Goal: Contribute content: Add original content to the website for others to see

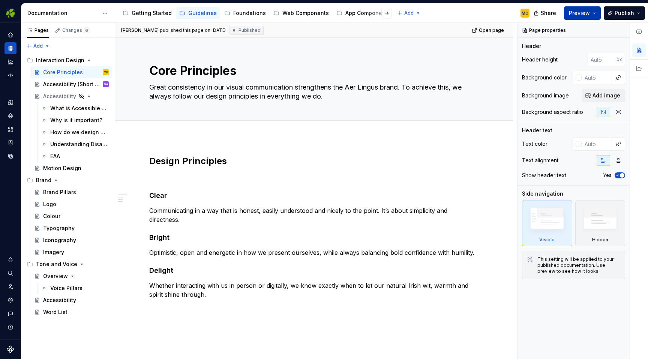
click at [594, 9] on button "Preview" at bounding box center [582, 13] width 37 height 14
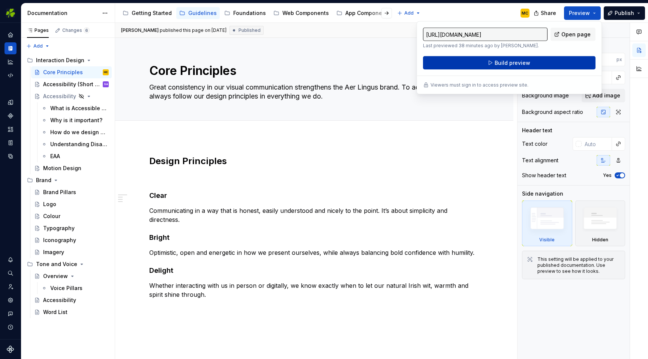
click at [541, 62] on button "Build preview" at bounding box center [509, 63] width 173 height 14
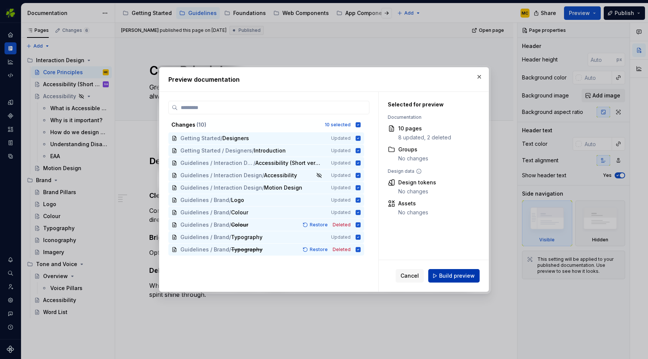
click at [467, 275] on span "Build preview" at bounding box center [457, 276] width 36 height 8
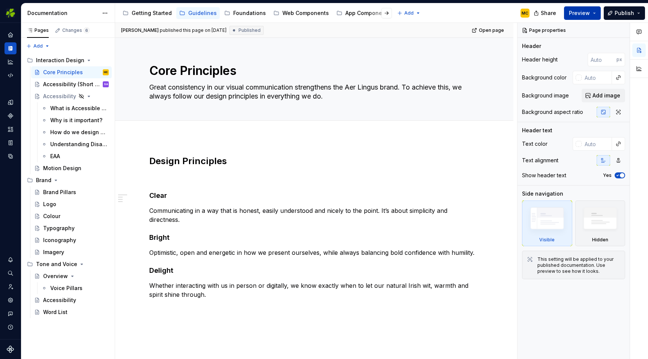
click at [593, 12] on button "Preview" at bounding box center [582, 13] width 37 height 14
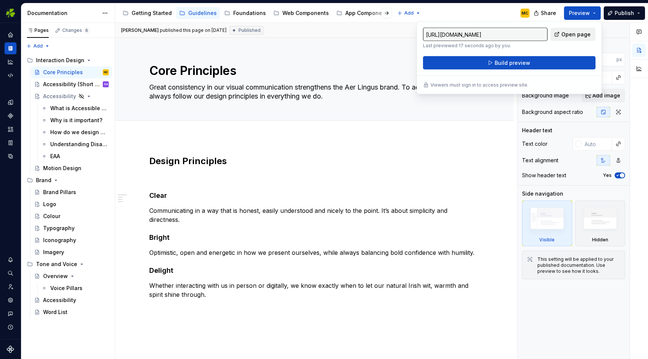
click at [576, 34] on span "Open page" at bounding box center [576, 35] width 29 height 8
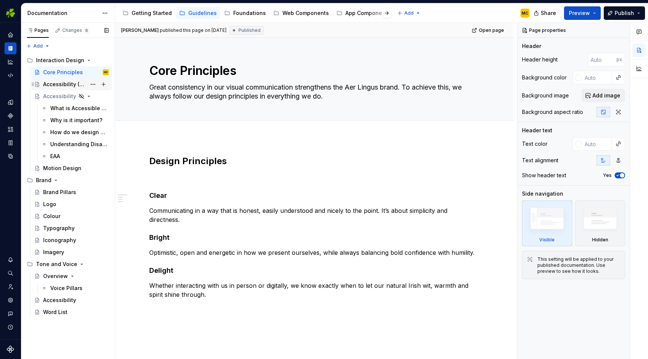
click at [61, 82] on div "Accessibility (Short version)" at bounding box center [64, 85] width 43 height 8
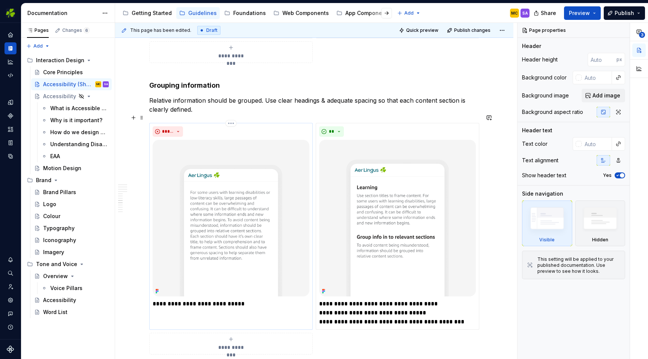
scroll to position [1582, 0]
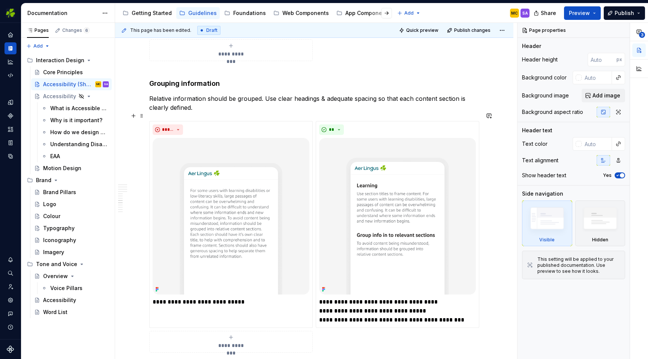
click at [149, 122] on div "**********" at bounding box center [314, 237] width 330 height 232
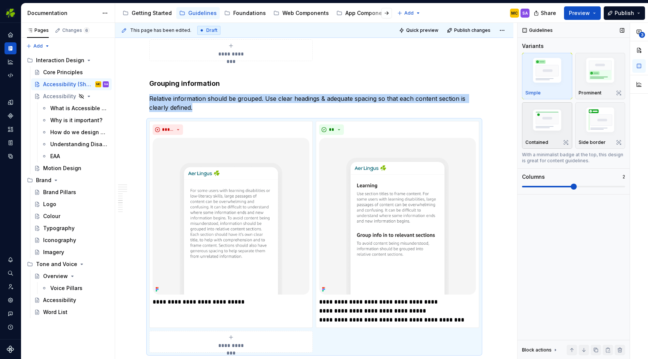
click at [550, 119] on img "button" at bounding box center [548, 121] width 44 height 29
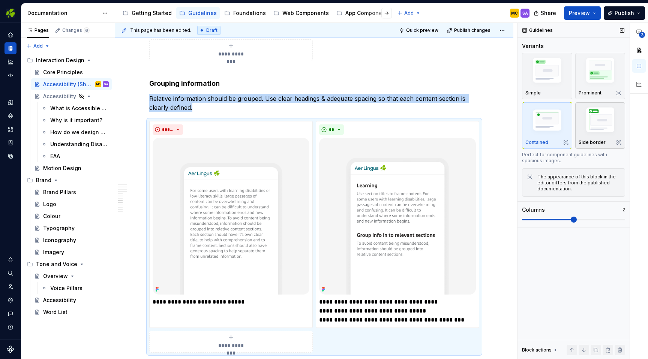
click at [587, 120] on img "button" at bounding box center [601, 121] width 44 height 33
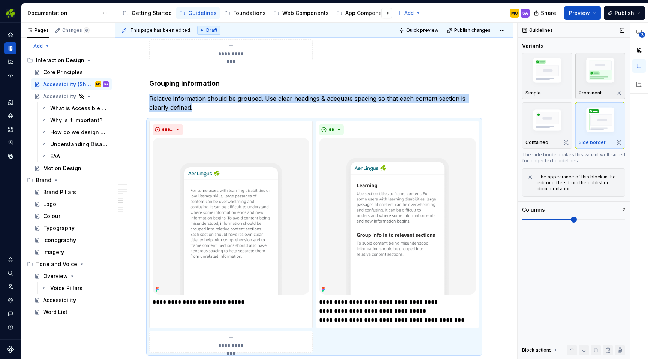
click at [594, 75] on img "button" at bounding box center [601, 72] width 44 height 33
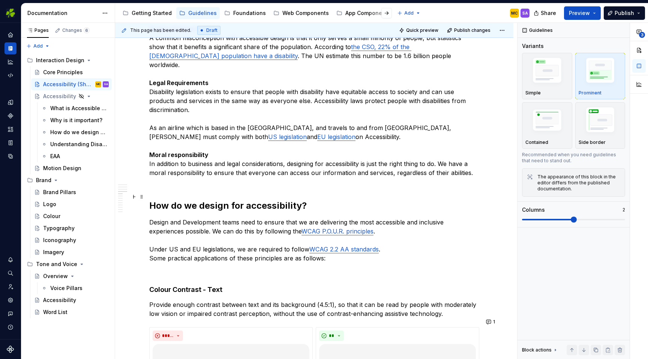
scroll to position [614, 0]
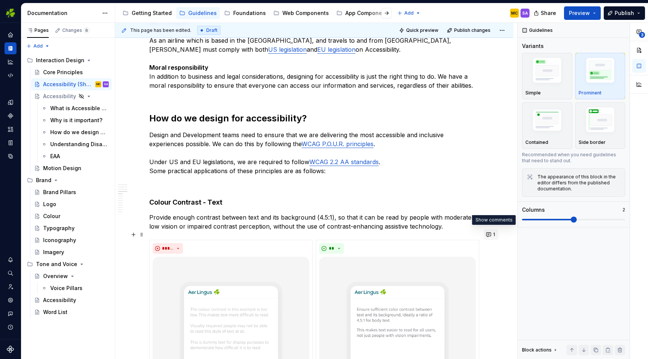
click at [492, 234] on button "1" at bounding box center [491, 235] width 15 height 11
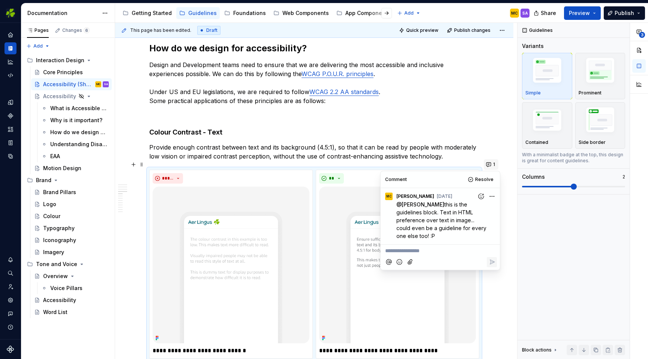
scroll to position [690, 0]
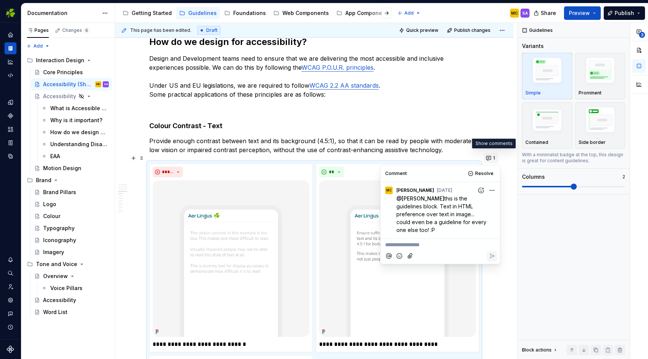
click at [493, 159] on button "1" at bounding box center [491, 158] width 15 height 11
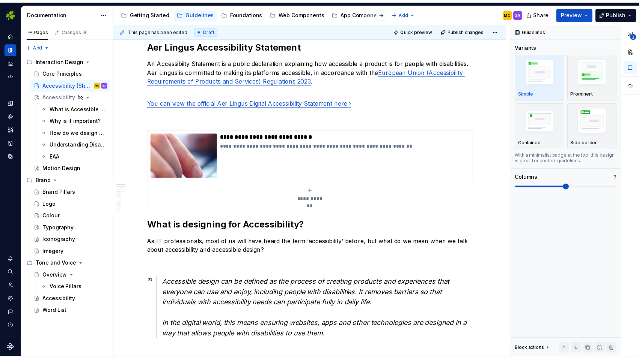
scroll to position [103, 0]
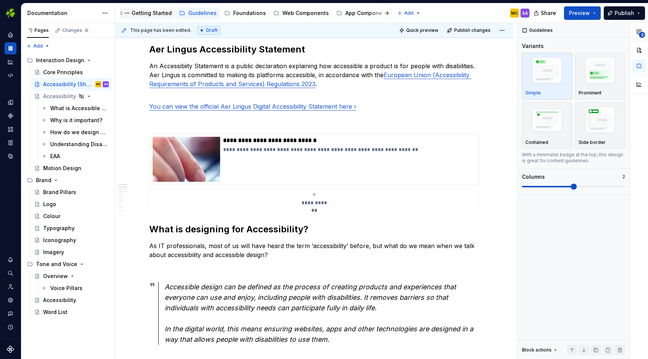
click at [149, 12] on div "Getting Started" at bounding box center [152, 13] width 40 height 8
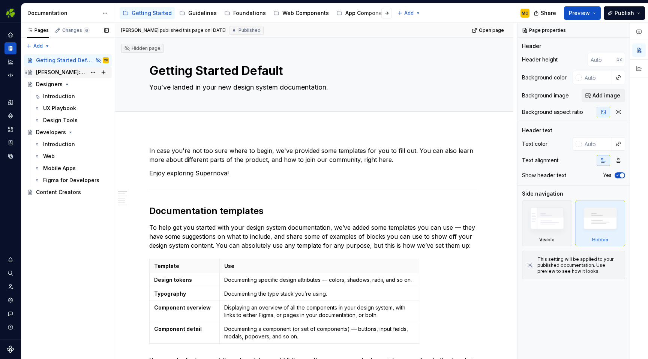
click at [59, 74] on div "[PERSON_NAME]: Global Experience Language" at bounding box center [61, 73] width 50 height 8
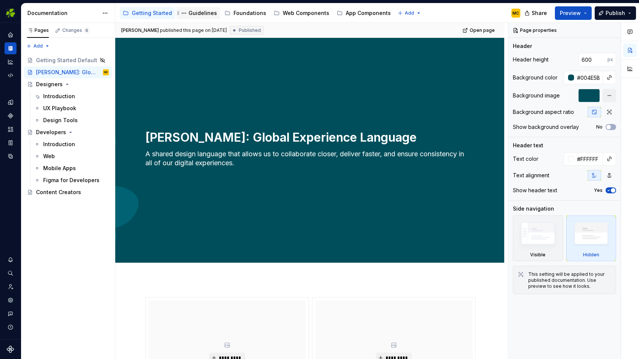
click at [195, 12] on div "Guidelines" at bounding box center [202, 13] width 29 height 8
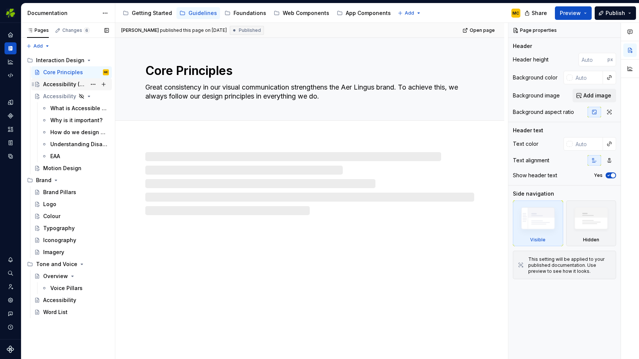
click at [68, 83] on div "Accessibility (Short version)" at bounding box center [64, 85] width 43 height 8
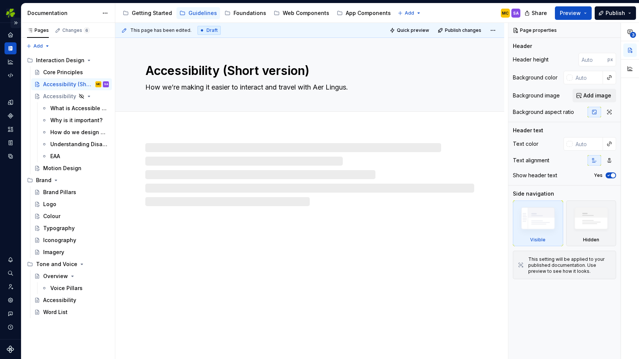
click at [17, 21] on button "Expand sidebar" at bounding box center [16, 23] width 11 height 11
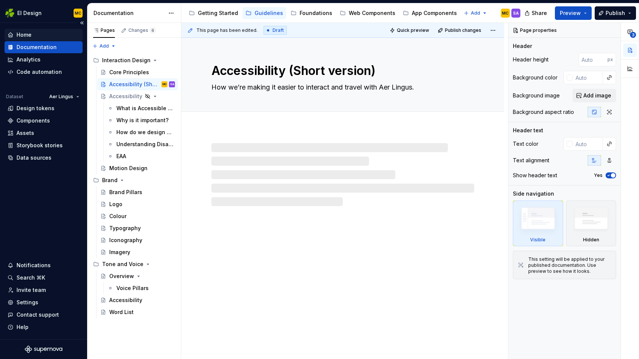
click at [39, 34] on div "Home" at bounding box center [44, 35] width 72 height 8
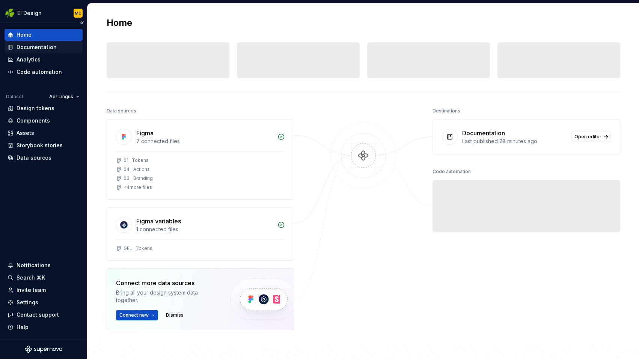
click at [41, 45] on div "Documentation" at bounding box center [37, 48] width 40 height 8
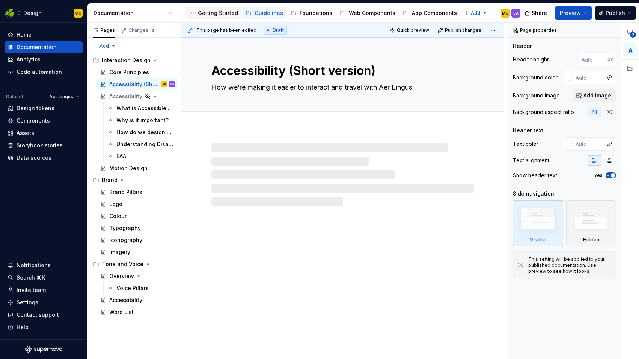
click at [215, 15] on div "Getting Started" at bounding box center [218, 13] width 40 height 8
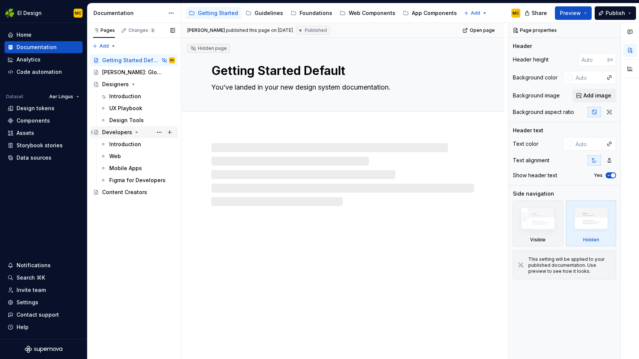
type textarea "*"
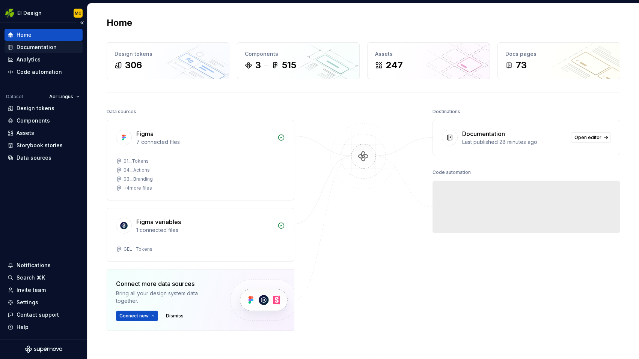
click at [54, 47] on div "Documentation" at bounding box center [37, 48] width 40 height 8
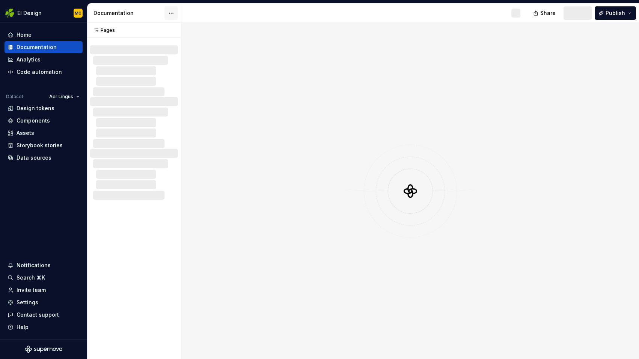
click at [168, 13] on html "EI Design MC Home Documentation Analytics Code automation Dataset Aer Lingus De…" at bounding box center [319, 179] width 639 height 359
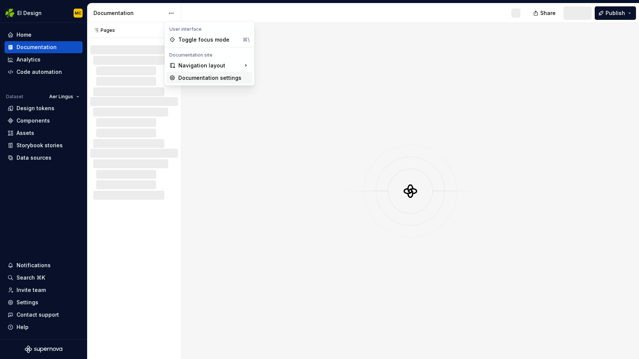
click at [196, 75] on div "Documentation settings" at bounding box center [213, 78] width 71 height 8
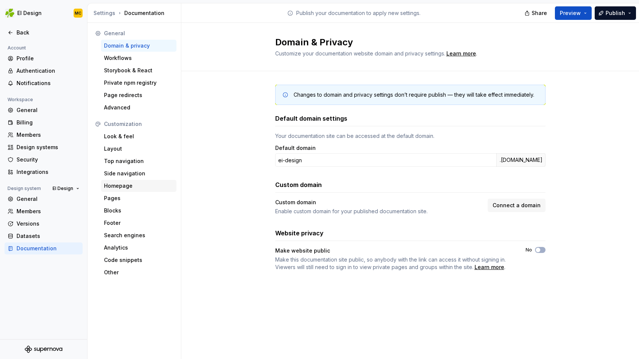
click at [126, 183] on div "Homepage" at bounding box center [138, 186] width 69 height 8
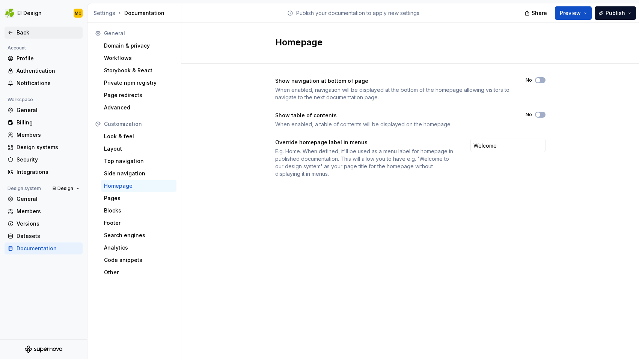
click at [28, 30] on div "Back" at bounding box center [48, 33] width 63 height 8
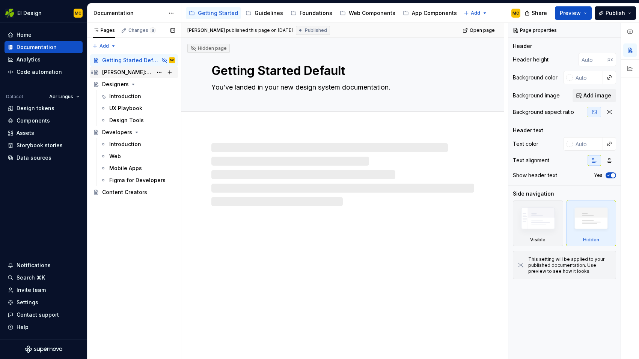
click at [120, 73] on div "[PERSON_NAME]: Global Experience Language" at bounding box center [127, 73] width 50 height 8
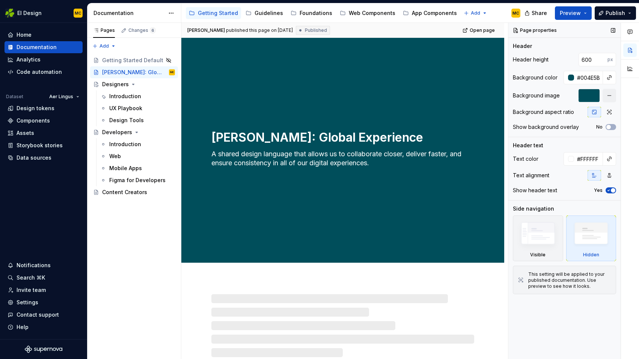
click at [592, 96] on div at bounding box center [588, 96] width 21 height 14
click at [608, 97] on button "button" at bounding box center [609, 96] width 14 height 14
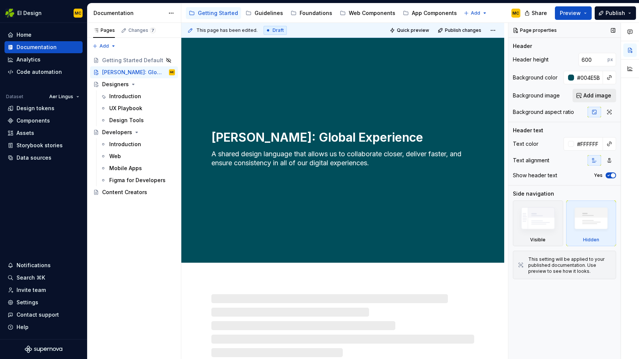
click at [601, 96] on span "Add image" at bounding box center [597, 96] width 28 height 8
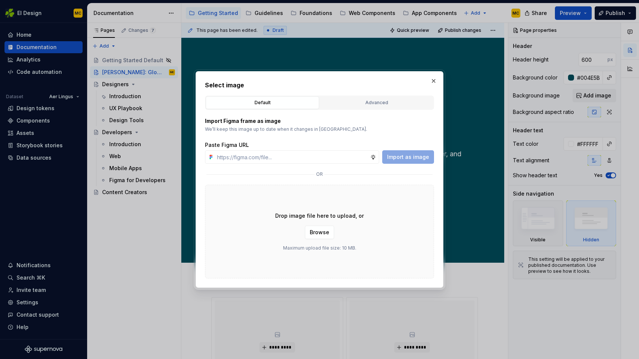
type textarea "*"
type input "https://www.figma.com/design/oWse5GFNay5D25WA7YViPS/Supernova-Images?node-id=58…"
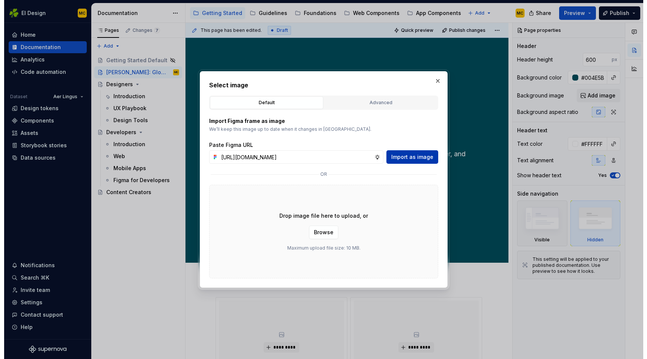
scroll to position [0, 0]
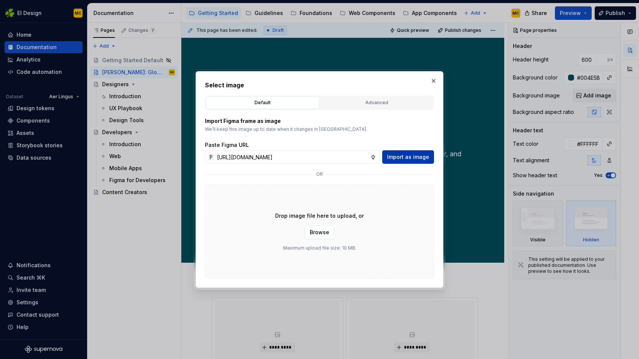
click at [415, 158] on span "Import as image" at bounding box center [408, 157] width 42 height 8
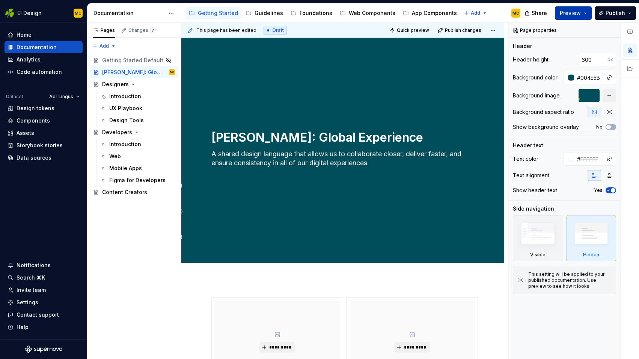
click at [588, 11] on button "Preview" at bounding box center [573, 13] width 37 height 14
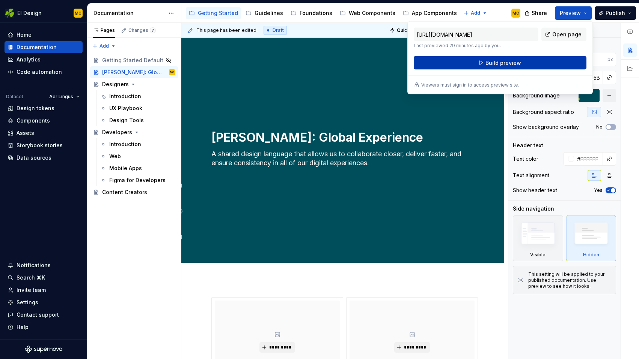
click at [534, 65] on button "Build preview" at bounding box center [500, 63] width 173 height 14
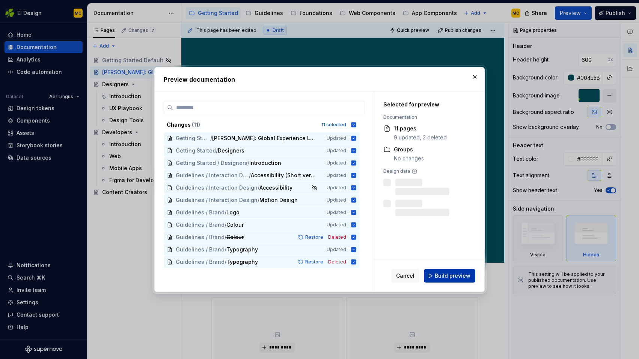
click at [463, 277] on span "Build preview" at bounding box center [453, 276] width 36 height 8
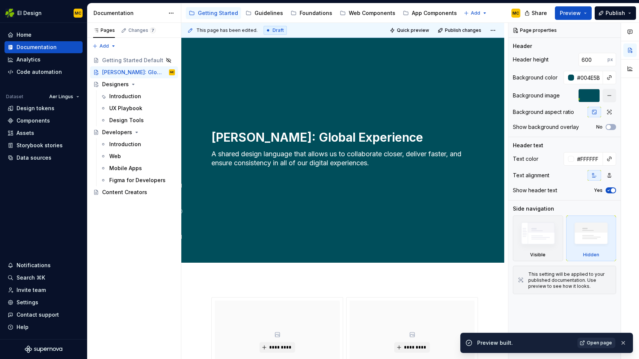
click at [607, 345] on span "Open page" at bounding box center [598, 343] width 25 height 6
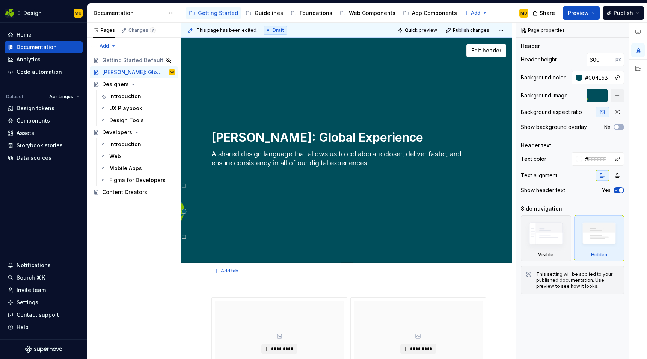
click at [433, 122] on div "Aer Lingus: Global Experience Language A shared design language that allows us …" at bounding box center [346, 151] width 271 height 92
click at [420, 164] on textarea "A shared design language that allows us to collaborate closer, deliver faster, …" at bounding box center [345, 163] width 271 height 30
drag, startPoint x: 464, startPoint y: 171, endPoint x: 471, endPoint y: 178, distance: 9.3
click at [464, 171] on textarea "A shared design language that allows us to collaborate closer, deliver faster, …" at bounding box center [345, 163] width 271 height 30
click at [343, 106] on div "Aer Lingus: Global Experience Language A shared design language that allows us …" at bounding box center [346, 151] width 271 height 92
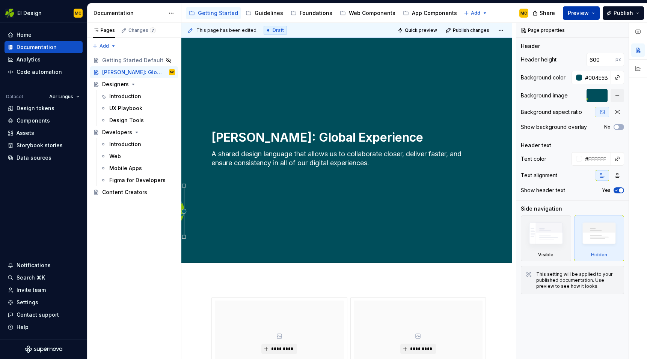
click at [595, 11] on button "Preview" at bounding box center [580, 13] width 37 height 14
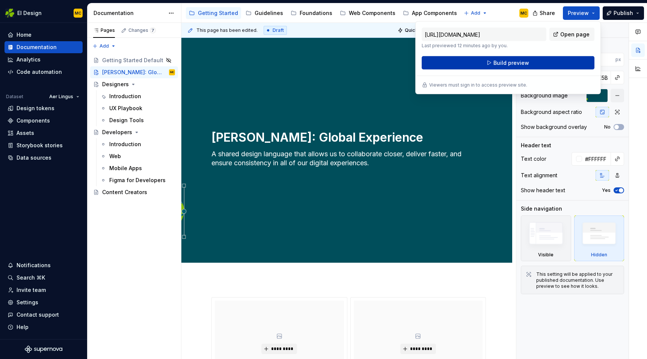
click at [543, 60] on button "Build preview" at bounding box center [507, 63] width 173 height 14
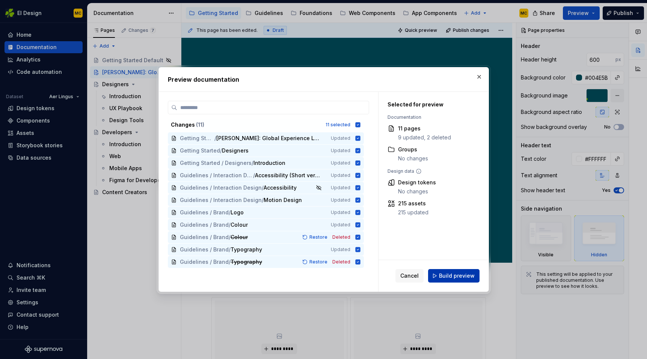
click at [458, 278] on span "Build preview" at bounding box center [457, 276] width 36 height 8
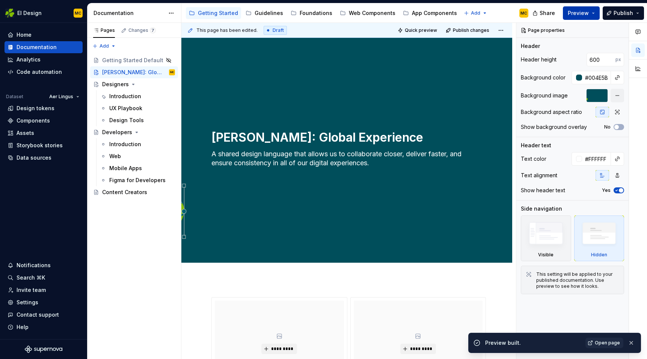
click at [594, 13] on button "Preview" at bounding box center [580, 13] width 37 height 14
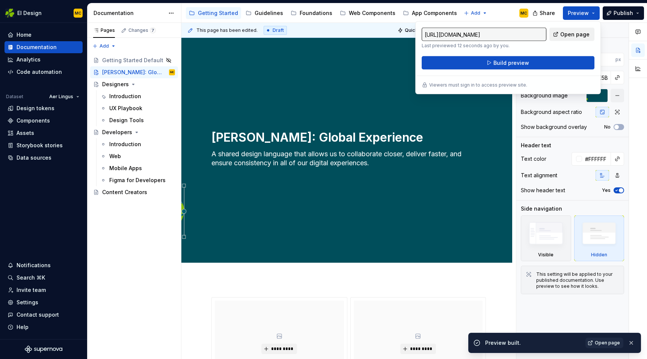
click at [583, 34] on span "Open page" at bounding box center [574, 35] width 29 height 8
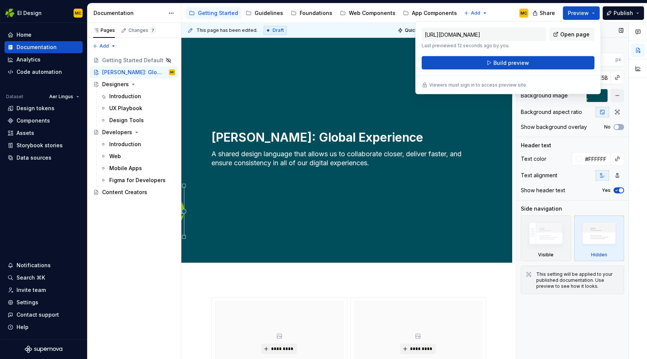
click at [586, 98] on div "Background image" at bounding box center [571, 96] width 103 height 14
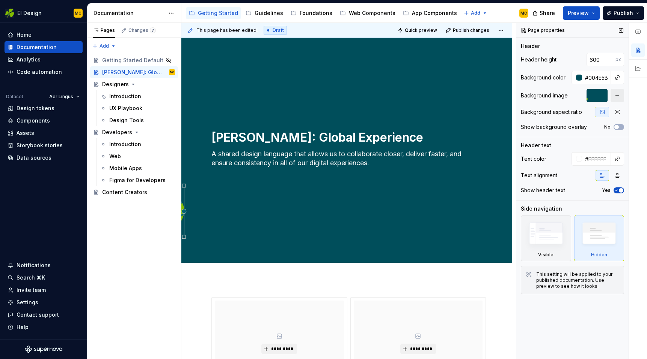
click at [616, 96] on button "button" at bounding box center [617, 96] width 14 height 14
type textarea "*"
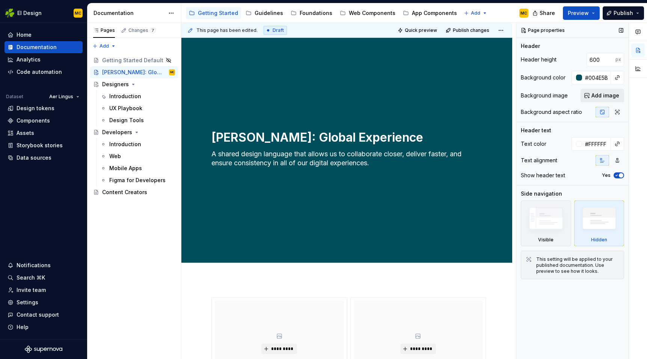
click at [603, 96] on span "Add image" at bounding box center [605, 96] width 28 height 8
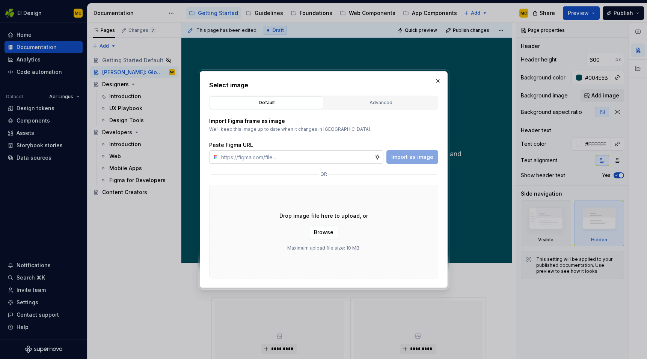
type input "https://www.figma.com/design/oWse5GFNay5D25WA7YViPS/Supernova-Images?node-id=58…"
type textarea "*"
type input "https://www.figma.com/design/oWse5GFNay5D25WA7YViPS/Supernova-Images?node-id=58…"
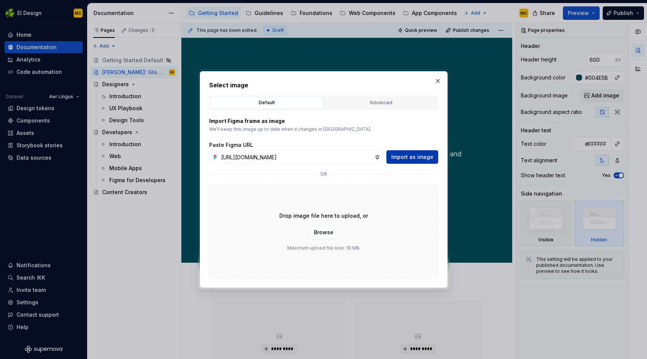
click at [414, 156] on span "Import as image" at bounding box center [412, 157] width 42 height 8
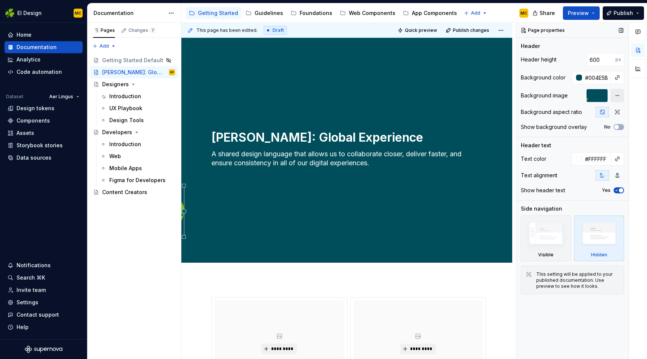
click at [616, 96] on button "button" at bounding box center [617, 96] width 14 height 14
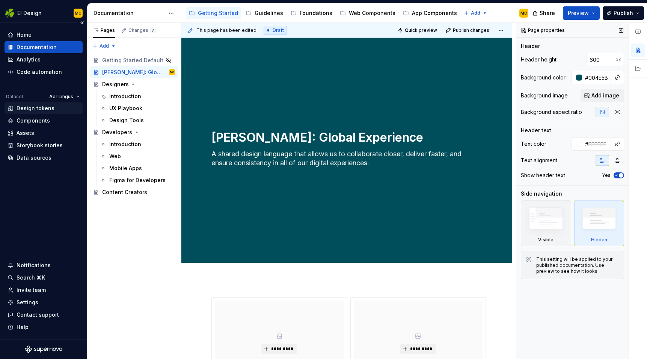
type textarea "*"
click at [601, 94] on span "Add image" at bounding box center [605, 96] width 28 height 8
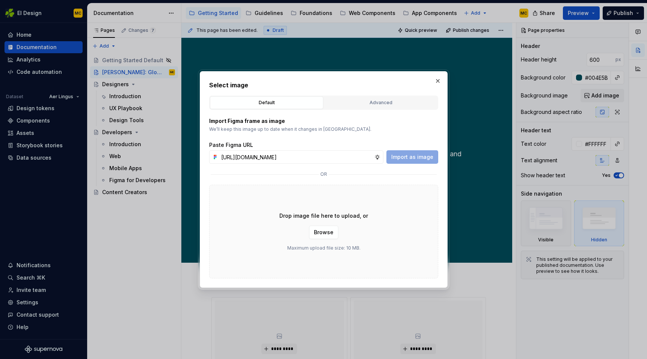
scroll to position [0, 164]
type input "https://www.figma.com/design/oWse5GFNay5D25WA7YViPS/Supernova-Images?node-id=58…"
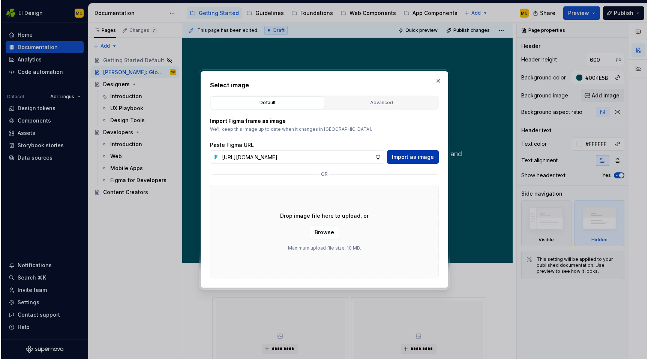
scroll to position [0, 0]
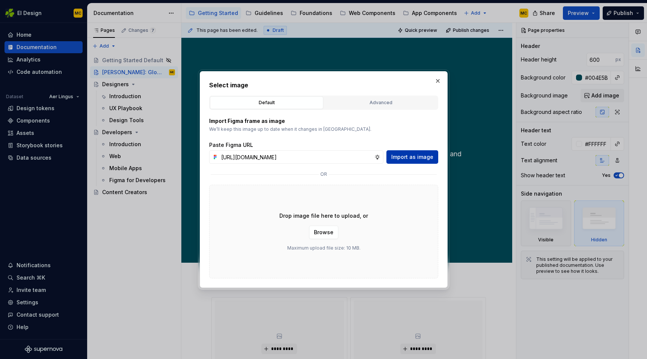
click at [406, 158] on span "Import as image" at bounding box center [412, 157] width 42 height 8
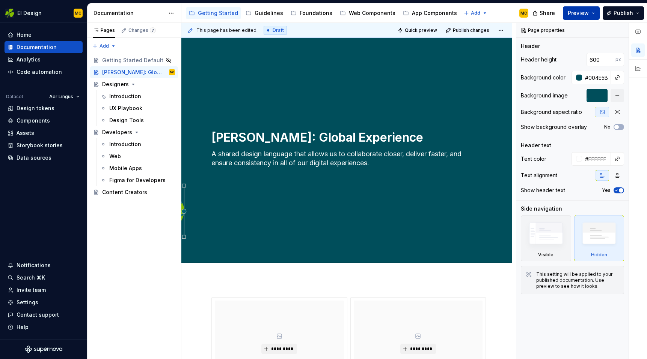
click at [592, 14] on button "Preview" at bounding box center [580, 13] width 37 height 14
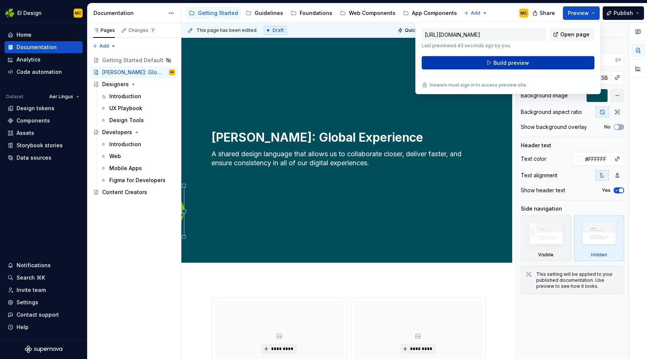
click at [550, 63] on button "Build preview" at bounding box center [507, 63] width 173 height 14
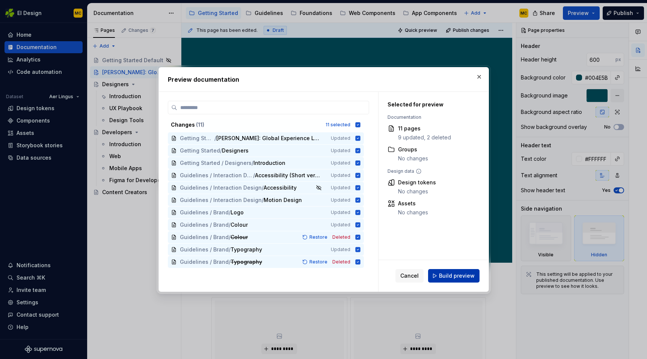
click at [455, 276] on span "Build preview" at bounding box center [457, 276] width 36 height 8
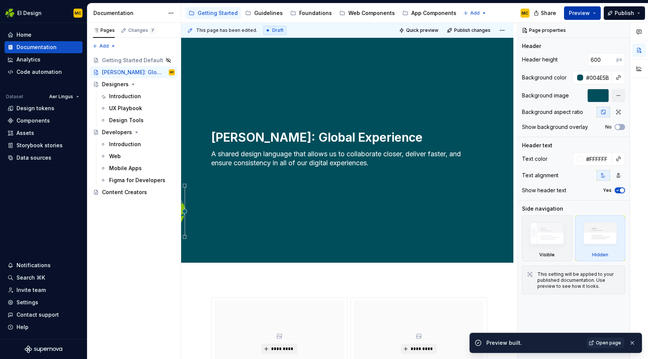
click at [597, 13] on button "Preview" at bounding box center [582, 13] width 37 height 14
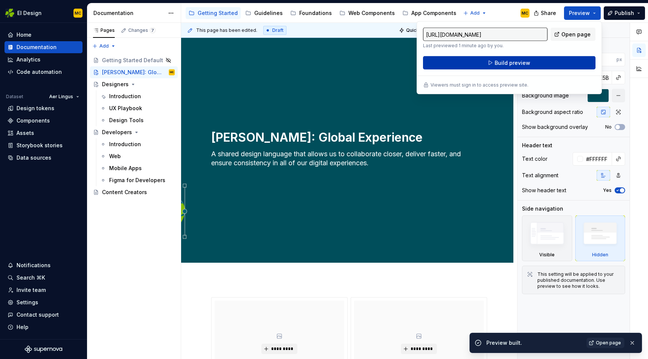
click at [549, 62] on button "Build preview" at bounding box center [509, 63] width 173 height 14
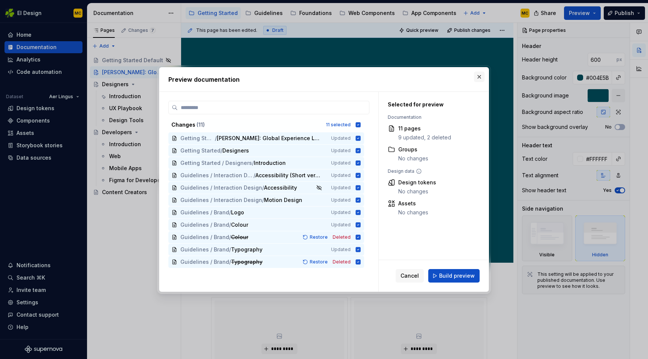
click at [477, 77] on button "button" at bounding box center [479, 77] width 11 height 11
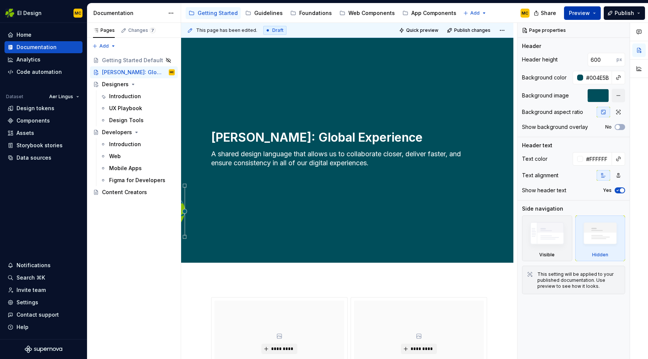
click at [598, 13] on button "Preview" at bounding box center [582, 13] width 37 height 14
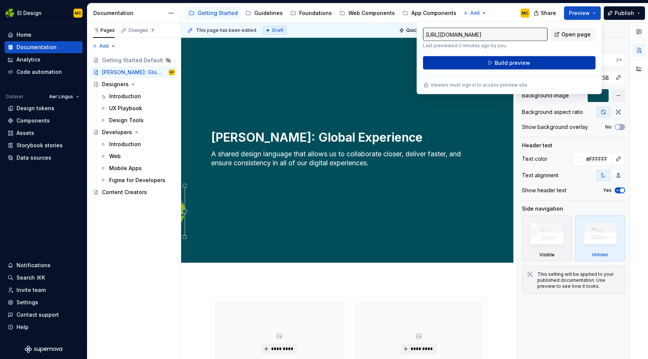
click at [556, 62] on button "Build preview" at bounding box center [509, 63] width 173 height 14
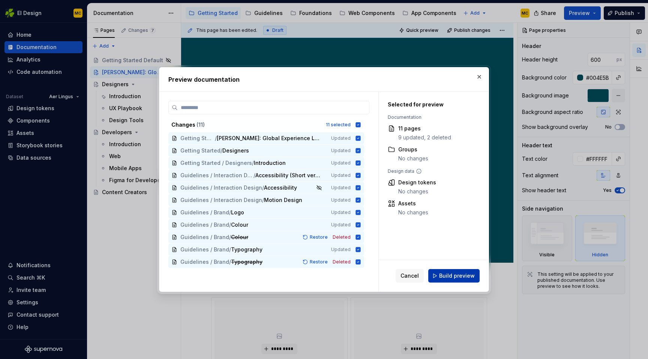
click at [465, 279] on span "Build preview" at bounding box center [457, 276] width 36 height 8
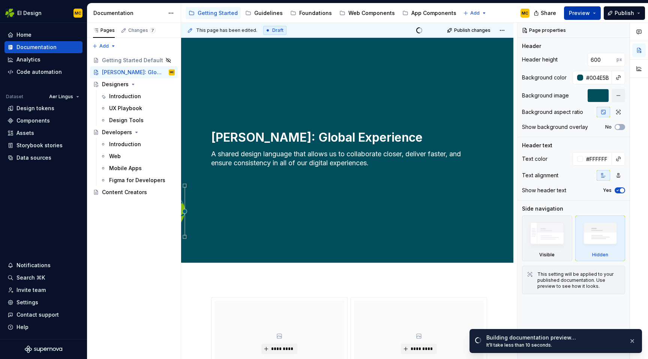
click at [596, 15] on button "Preview" at bounding box center [582, 13] width 37 height 14
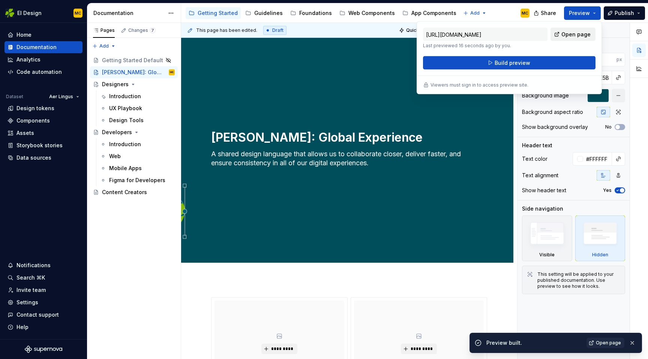
click at [578, 35] on span "Open page" at bounding box center [576, 35] width 29 height 8
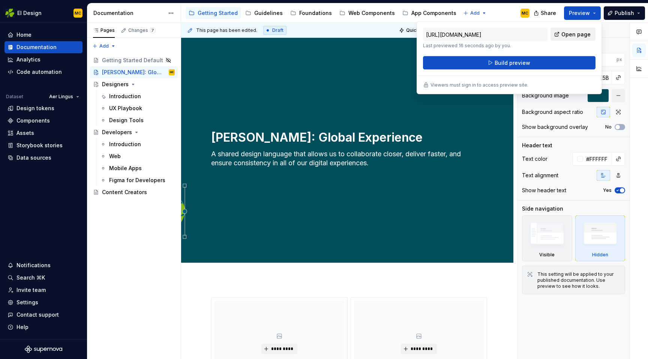
click at [577, 35] on span "Open page" at bounding box center [576, 35] width 29 height 8
click at [451, 232] on div "Aer Lingus: Global Experience Language A shared design language that allows us …" at bounding box center [347, 150] width 332 height 225
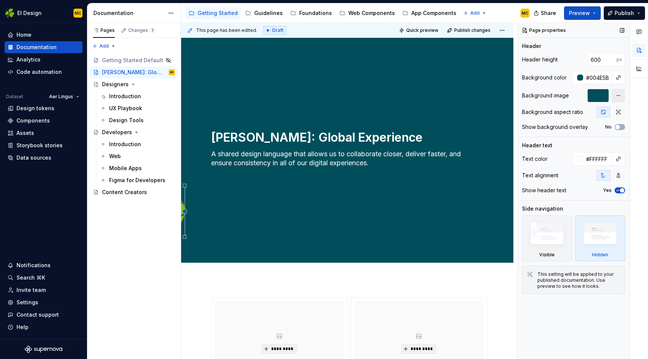
click at [619, 96] on button "button" at bounding box center [619, 96] width 14 height 14
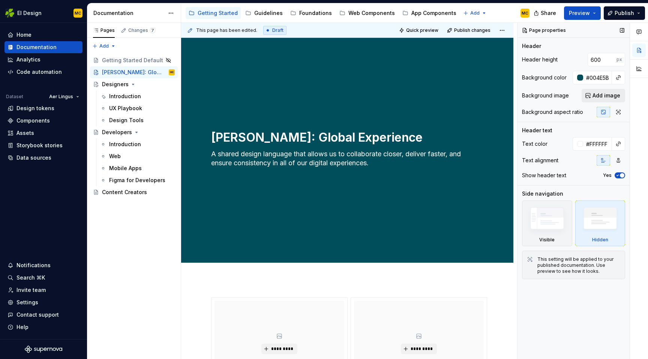
click at [605, 96] on span "Add image" at bounding box center [607, 96] width 28 height 8
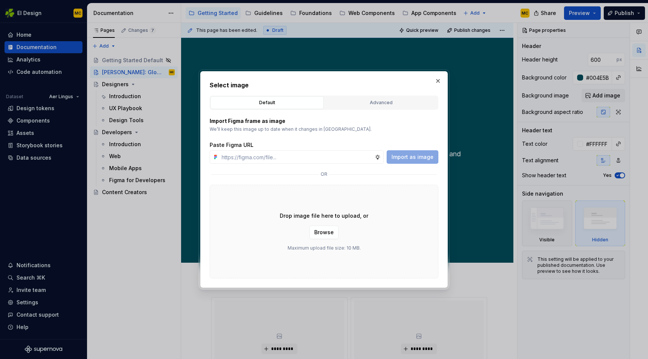
type textarea "*"
click at [371, 105] on div "Advanced" at bounding box center [381, 103] width 108 height 8
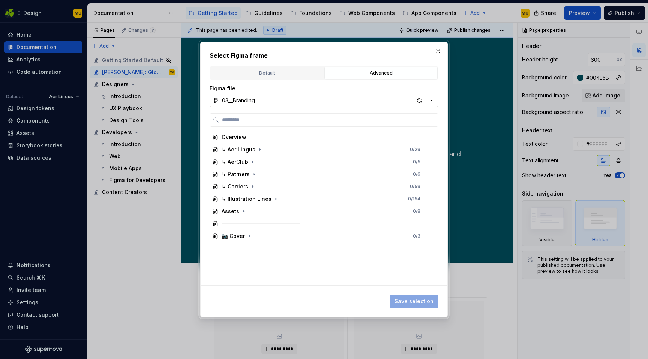
click at [432, 100] on icon "button" at bounding box center [432, 100] width 2 height 1
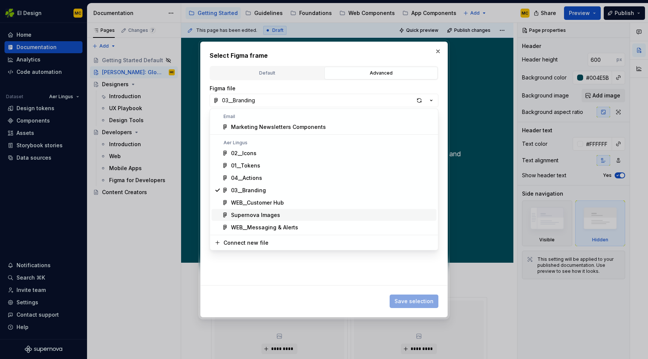
click at [294, 214] on div "Supernova Images" at bounding box center [332, 216] width 203 height 8
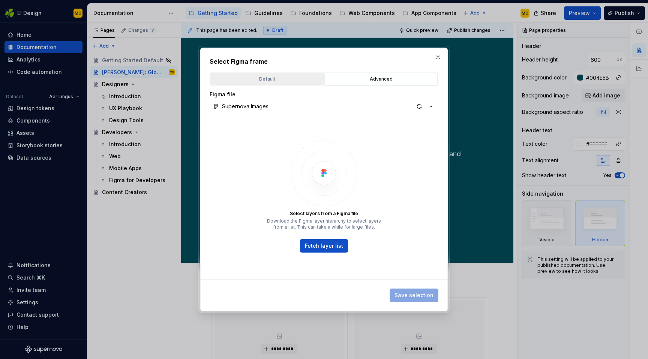
click at [290, 81] on div "Default" at bounding box center [267, 79] width 108 height 8
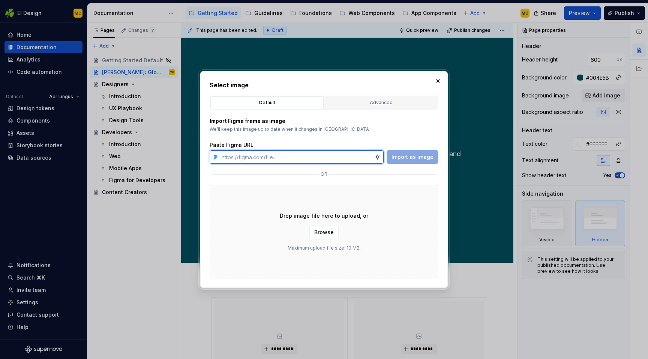
click at [334, 161] on input "text" at bounding box center [297, 157] width 156 height 14
paste input "https://www.figma.com/design/oWse5GFNay5D25WA7YViPS/Supernova-Images?node-id=58…"
type input "https://www.figma.com/design/oWse5GFNay5D25WA7YViPS/Supernova-Images?node-id=58…"
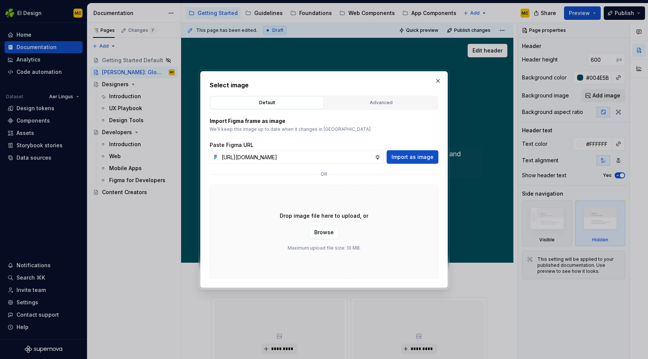
scroll to position [0, 0]
click at [411, 155] on span "Import as image" at bounding box center [413, 157] width 42 height 8
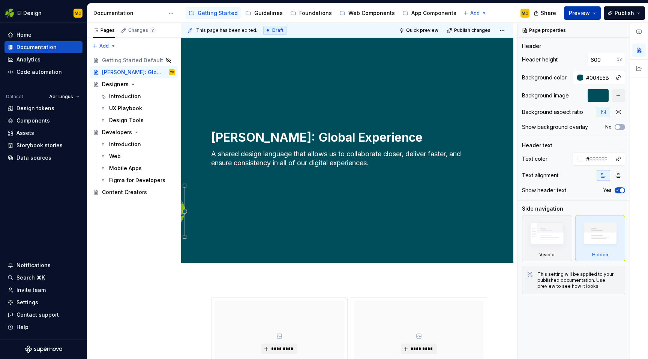
click at [596, 14] on button "Preview" at bounding box center [582, 13] width 37 height 14
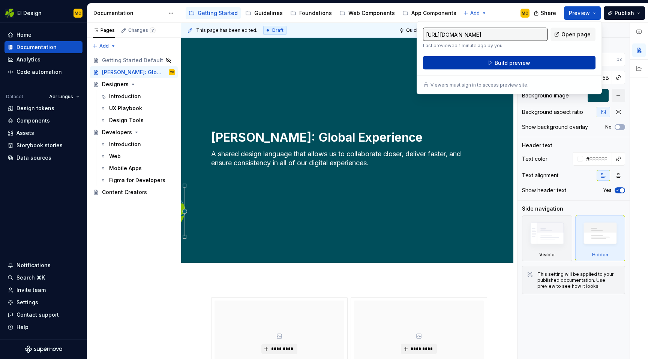
click at [549, 65] on button "Build preview" at bounding box center [509, 63] width 173 height 14
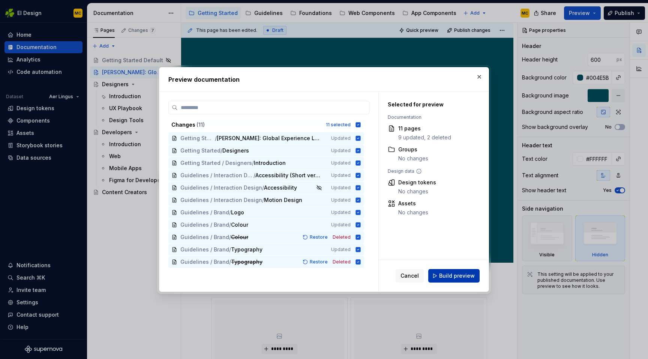
click at [462, 277] on span "Build preview" at bounding box center [457, 276] width 36 height 8
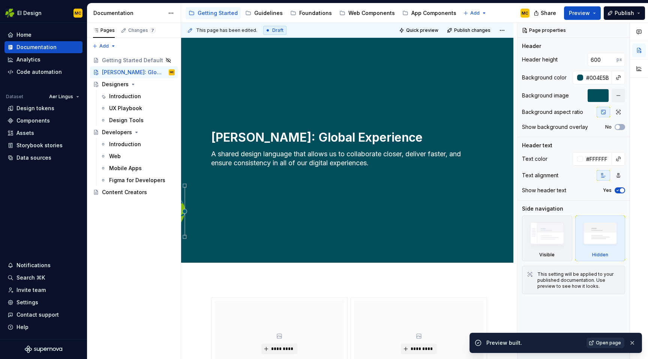
click at [606, 344] on span "Open page" at bounding box center [608, 343] width 25 height 6
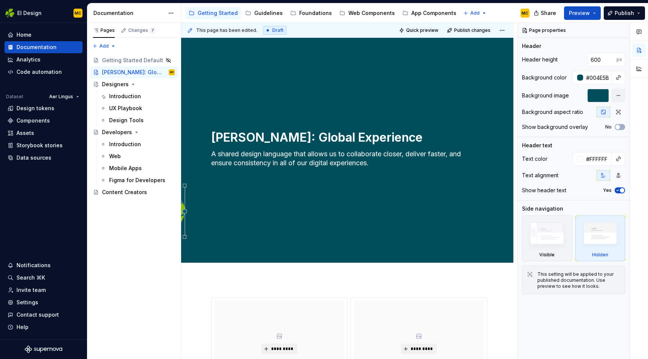
type textarea "*"
